Goal: Task Accomplishment & Management: Manage account settings

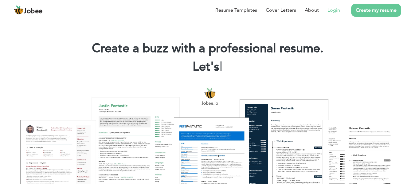
click at [334, 8] on link "Login" at bounding box center [333, 9] width 13 height 7
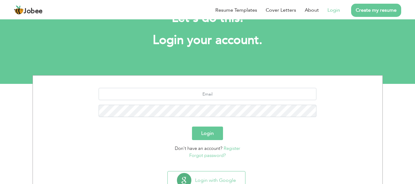
scroll to position [49, 0]
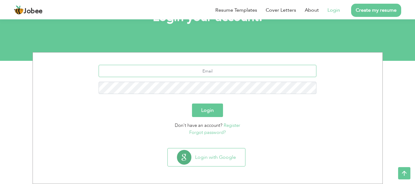
click at [216, 72] on input "text" at bounding box center [208, 71] width 218 height 12
type input "waqasanjum93@gmail.com"
click at [192, 103] on button "Login" at bounding box center [207, 110] width 31 height 14
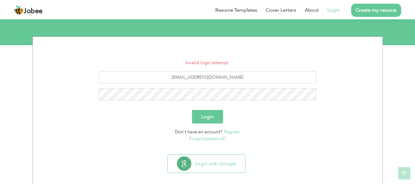
scroll to position [71, 0]
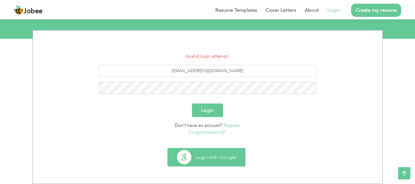
click at [207, 154] on button "Login with Google" at bounding box center [206, 157] width 77 height 18
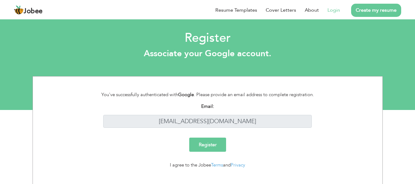
click at [332, 14] on link "Login" at bounding box center [333, 9] width 13 height 7
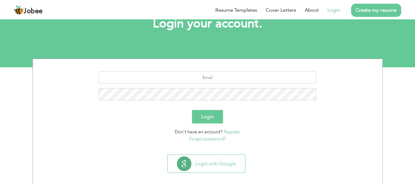
scroll to position [49, 0]
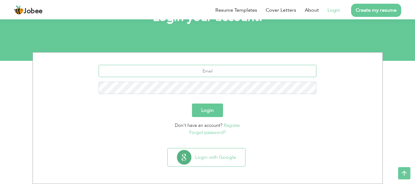
click at [223, 72] on input "text" at bounding box center [208, 71] width 218 height 12
type input "[EMAIL_ADDRESS][DOMAIN_NAME]"
click at [192, 103] on button "Login" at bounding box center [207, 110] width 31 height 14
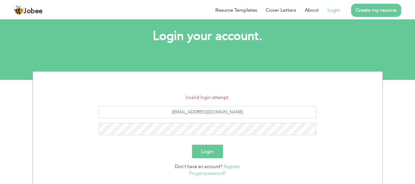
scroll to position [61, 0]
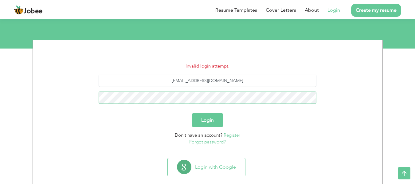
click at [192, 113] on button "Login" at bounding box center [207, 120] width 31 height 14
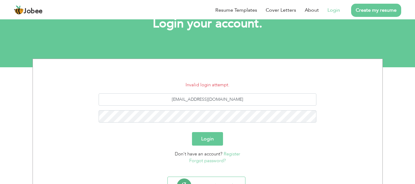
scroll to position [71, 0]
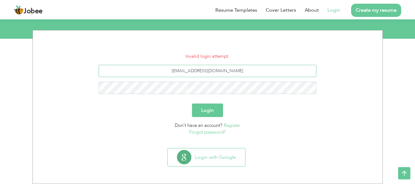
click at [269, 67] on input "[EMAIL_ADDRESS][DOMAIN_NAME]" at bounding box center [208, 71] width 218 height 12
click at [258, 78] on div "[EMAIL_ADDRESS][DOMAIN_NAME]" at bounding box center [207, 82] width 340 height 34
click at [249, 64] on form "Invalid login attempt. waqasanjum93@gmail.com Login Don't have an account? Regi…" at bounding box center [207, 94] width 340 height 83
click at [244, 72] on input "[EMAIL_ADDRESS][DOMAIN_NAME]" at bounding box center [208, 71] width 218 height 12
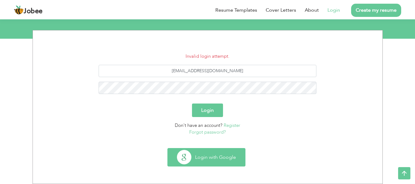
click at [208, 153] on button "Login with Google" at bounding box center [206, 157] width 77 height 18
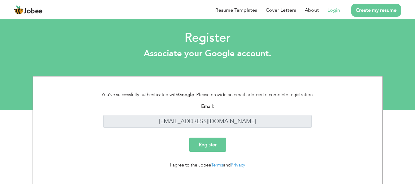
click at [222, 142] on input "Register" at bounding box center [207, 145] width 37 height 14
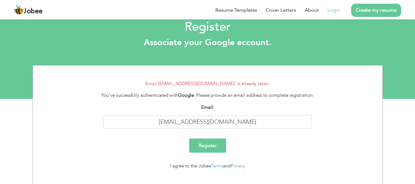
scroll to position [21, 0]
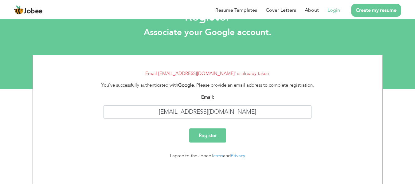
click at [247, 71] on li "Email [EMAIL_ADDRESS][DOMAIN_NAME]' is already taken." at bounding box center [207, 73] width 340 height 7
click at [247, 71] on li "Email 'waqasanjum93@gmail.com' is already taken." at bounding box center [207, 73] width 340 height 7
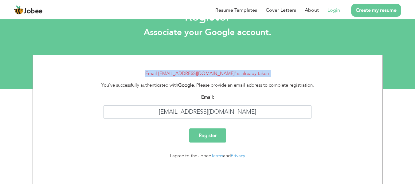
click at [247, 71] on li "Email 'waqasanjum93@gmail.com' is already taken." at bounding box center [207, 73] width 340 height 7
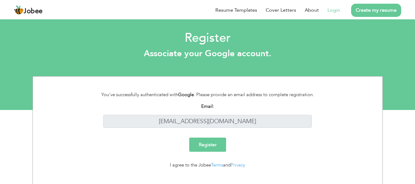
scroll to position [10, 0]
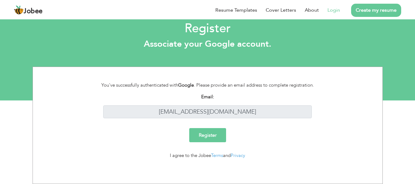
click at [337, 44] on h3 "Associate your Google account." at bounding box center [208, 44] width 406 height 10
click at [333, 11] on link "Login" at bounding box center [333, 9] width 13 height 7
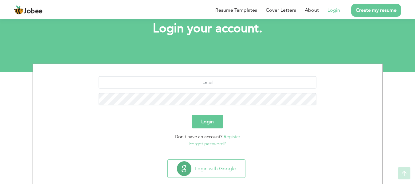
scroll to position [49, 0]
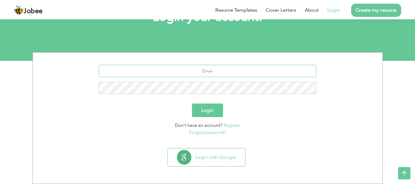
click at [233, 73] on input "text" at bounding box center [208, 71] width 218 height 12
type input "[EMAIL_ADDRESS][DOMAIN_NAME]"
click at [192, 103] on button "Login" at bounding box center [207, 110] width 31 height 14
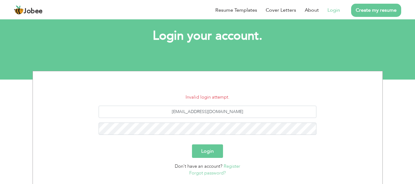
scroll to position [71, 0]
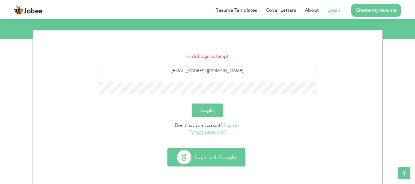
click at [230, 158] on button "Login with Google" at bounding box center [206, 157] width 77 height 18
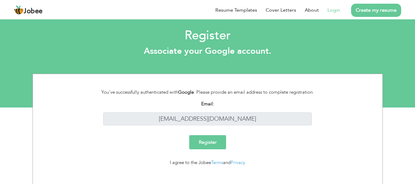
scroll to position [10, 0]
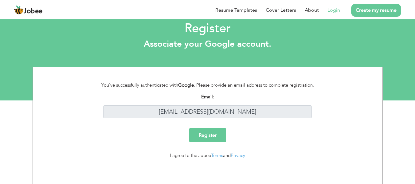
click at [207, 131] on input "Register" at bounding box center [207, 135] width 37 height 14
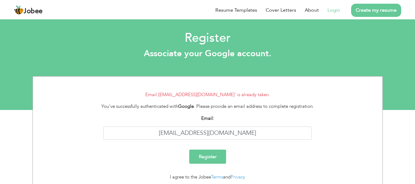
click at [340, 6] on li "Login" at bounding box center [329, 10] width 21 height 16
click at [339, 7] on link "Login" at bounding box center [333, 9] width 13 height 7
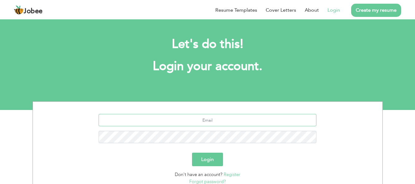
click at [205, 122] on input "text" at bounding box center [208, 120] width 218 height 12
type input "[EMAIL_ADDRESS][DOMAIN_NAME]"
click at [192, 153] on button "Login" at bounding box center [207, 160] width 31 height 14
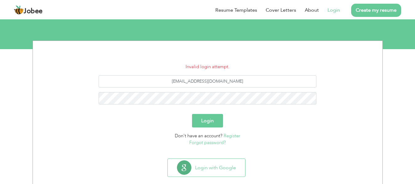
scroll to position [61, 0]
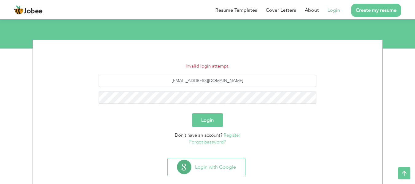
click at [211, 142] on link "Forgot password?" at bounding box center [207, 142] width 37 height 6
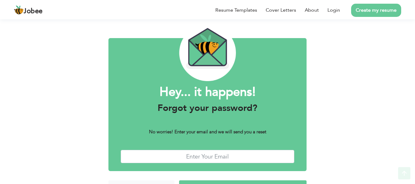
scroll to position [37, 0]
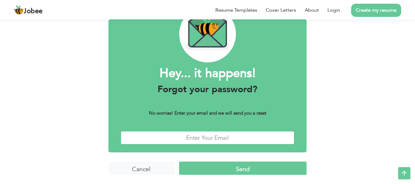
click at [210, 137] on input "text" at bounding box center [208, 137] width 174 height 13
type input "waqasanjum93@gmail.com"
click at [248, 165] on input "Send" at bounding box center [242, 168] width 127 height 13
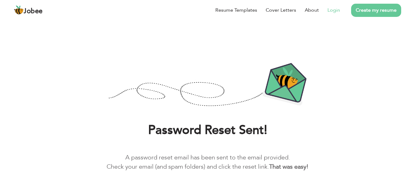
click at [337, 11] on link "Login" at bounding box center [333, 9] width 13 height 7
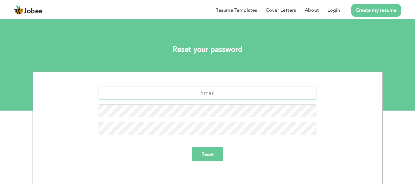
click at [213, 92] on input "text" at bounding box center [208, 93] width 218 height 13
type input "[EMAIL_ADDRESS][DOMAIN_NAME]"
click at [215, 159] on input "Reset" at bounding box center [207, 154] width 31 height 14
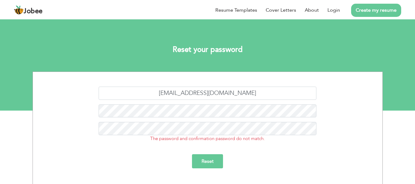
click at [216, 163] on input "Reset" at bounding box center [207, 161] width 31 height 14
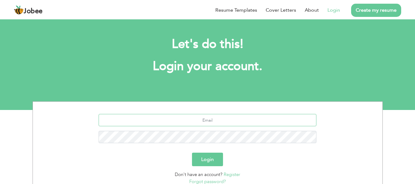
click at [231, 122] on input "text" at bounding box center [208, 120] width 218 height 12
type input "[EMAIL_ADDRESS][DOMAIN_NAME]"
click at [192, 153] on button "Login" at bounding box center [207, 160] width 31 height 14
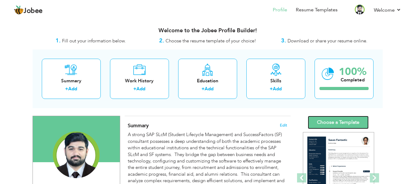
click at [340, 116] on link "Choose a Template" at bounding box center [338, 122] width 61 height 13
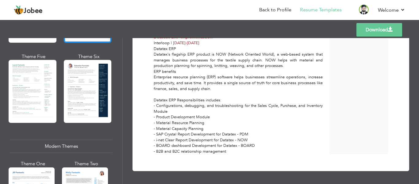
scroll to position [184, 0]
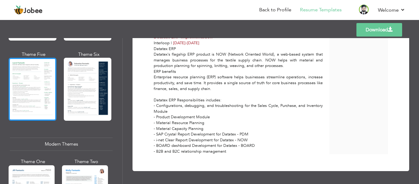
click at [35, 93] on div at bounding box center [33, 89] width 48 height 63
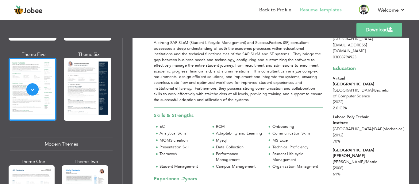
scroll to position [61, 0]
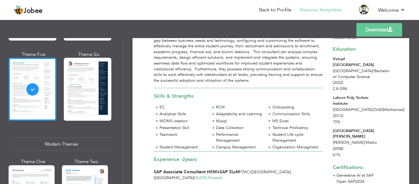
click at [368, 33] on link "Download" at bounding box center [380, 30] width 46 height 14
